Goal: Task Accomplishment & Management: Manage account settings

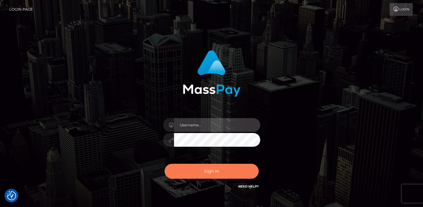
type input "vlad"
click at [190, 170] on button "Sign in" at bounding box center [212, 170] width 94 height 15
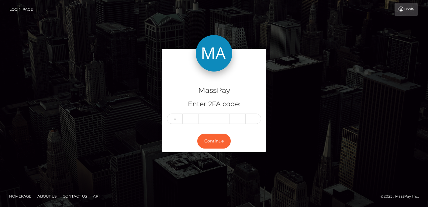
type input "7"
type input "1"
type input "2"
type input "7"
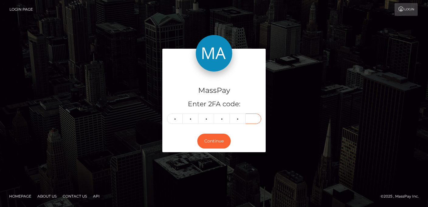
type input "2"
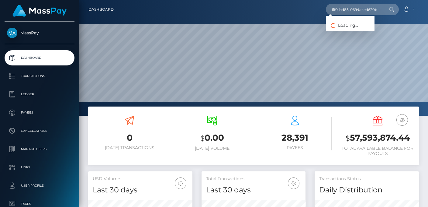
scroll to position [108, 104]
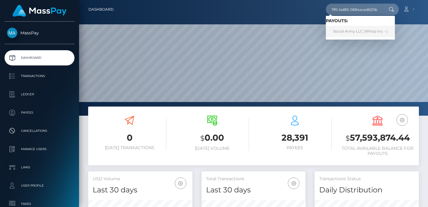
type input "2b7267c3-961c-11f0-bd85-0694aced620b"
click at [352, 28] on link "Social Army LLC (Whop Inc - )" at bounding box center [360, 31] width 69 height 11
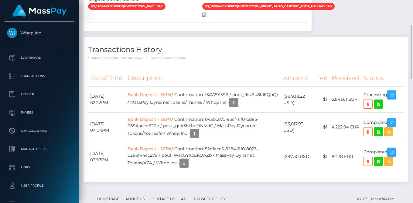
scroll to position [354, 0]
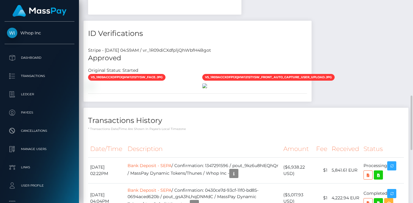
click at [207, 88] on img at bounding box center [204, 85] width 5 height 5
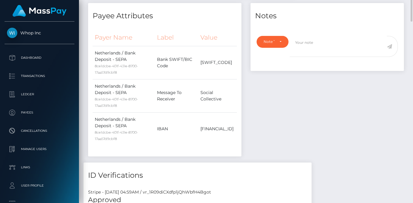
scroll to position [142, 0]
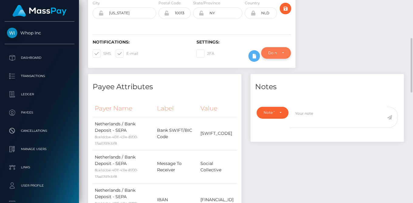
click at [286, 47] on div "Do not require" at bounding box center [276, 53] width 30 height 12
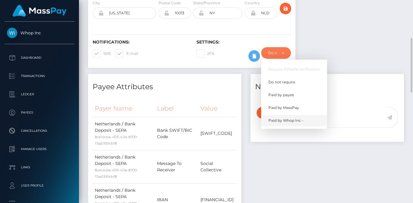
click at [293, 115] on link "Paid by Whop Inc -" at bounding box center [294, 120] width 66 height 11
select select "338"
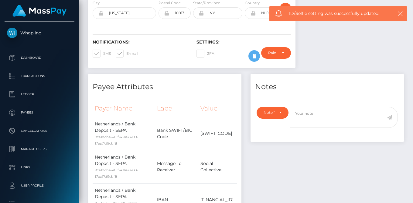
click at [402, 15] on icon "button" at bounding box center [401, 14] width 6 height 6
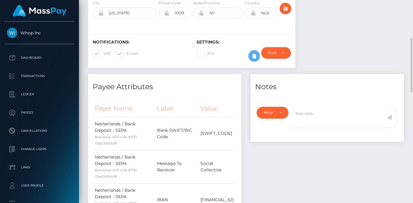
scroll to position [0, 0]
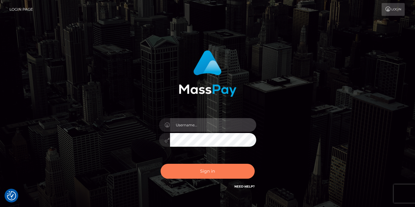
type input "[PERSON_NAME]"
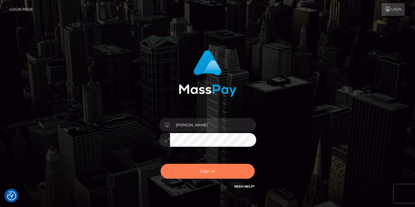
click at [218, 171] on button "Sign in" at bounding box center [208, 170] width 94 height 15
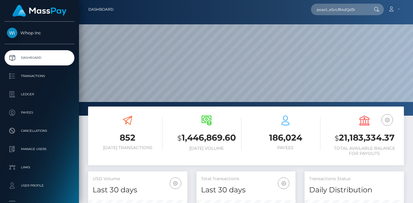
scroll to position [108, 99]
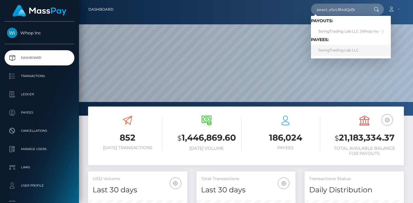
type input "poact_eSvLf84dQd3r"
click at [347, 49] on link "SwingTrading Lab LLC" at bounding box center [351, 50] width 80 height 11
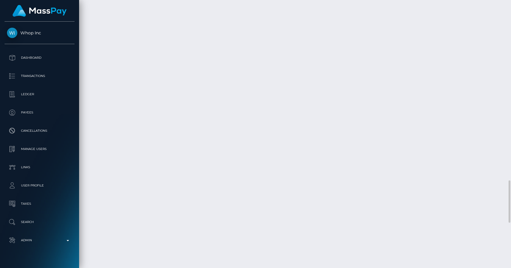
scroll to position [851, 0]
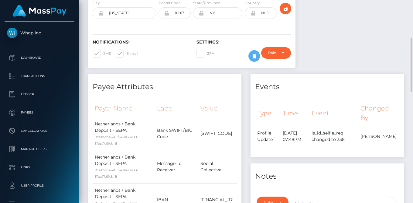
scroll to position [73, 99]
click at [284, 50] on div "Paid by Whop Inc -" at bounding box center [276, 52] width 16 height 5
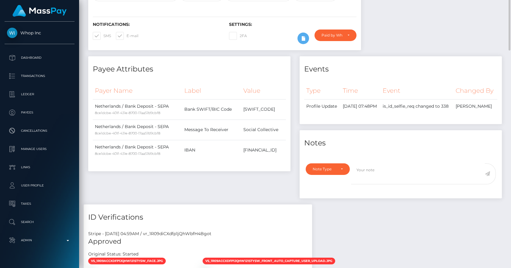
scroll to position [0, 0]
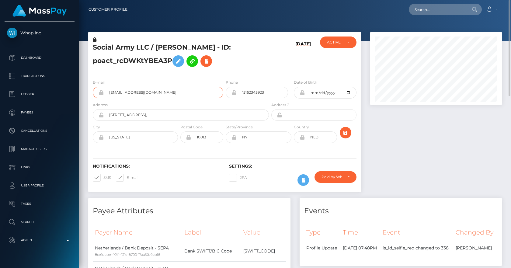
click at [141, 94] on input "[EMAIL_ADDRESS][DOMAIN_NAME]" at bounding box center [163, 93] width 119 height 12
click at [160, 92] on input "[EMAIL_ADDRESS][DOMAIN_NAME]" at bounding box center [163, 93] width 119 height 12
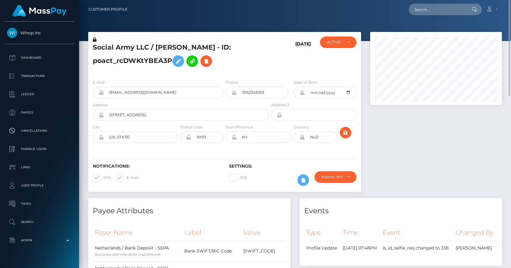
click at [240, 54] on h5 "Social Army LLC / [PERSON_NAME] - ID: poact_rcDWKtYBEA3P" at bounding box center [179, 56] width 173 height 27
